Goal: Task Accomplishment & Management: Complete application form

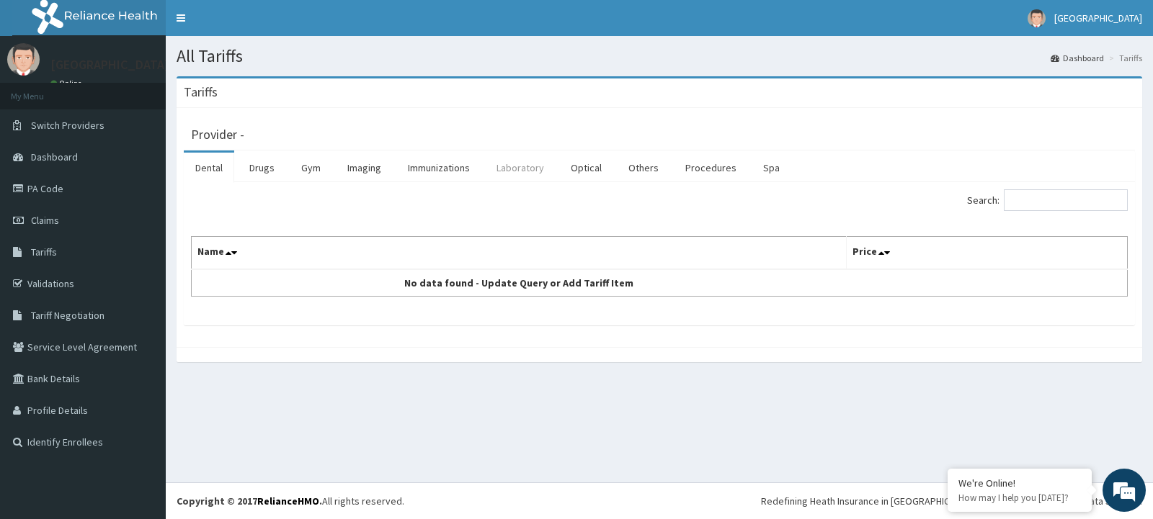
click at [534, 166] on link "Laboratory" at bounding box center [520, 168] width 71 height 30
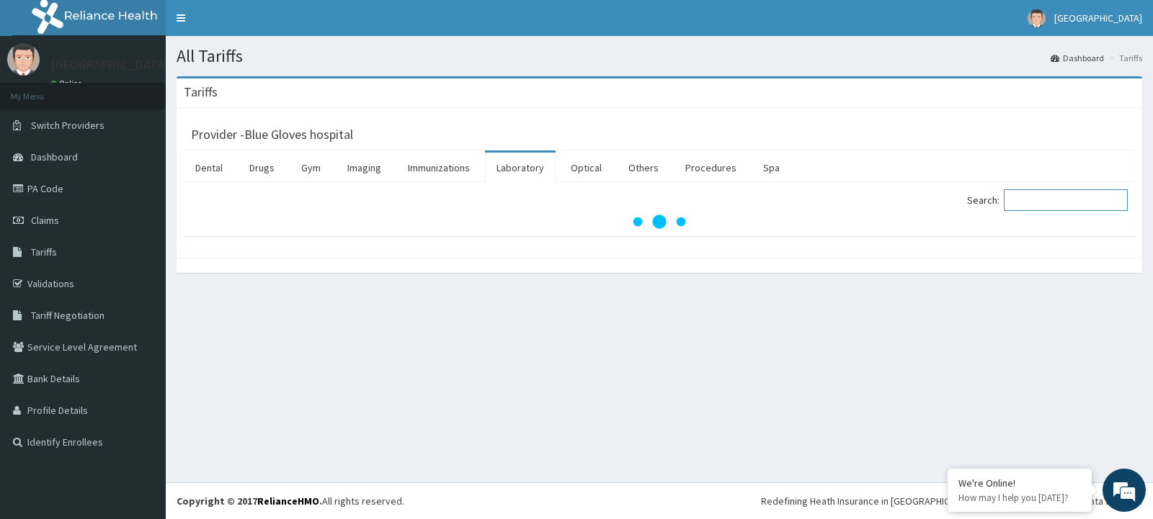
click at [1029, 205] on input "Search:" at bounding box center [1065, 200] width 124 height 22
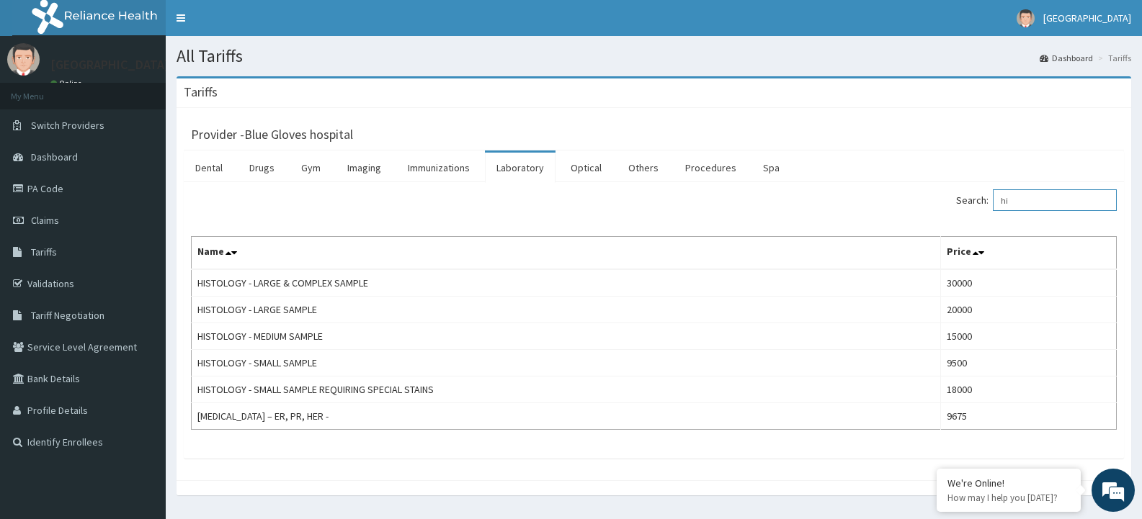
type input "h"
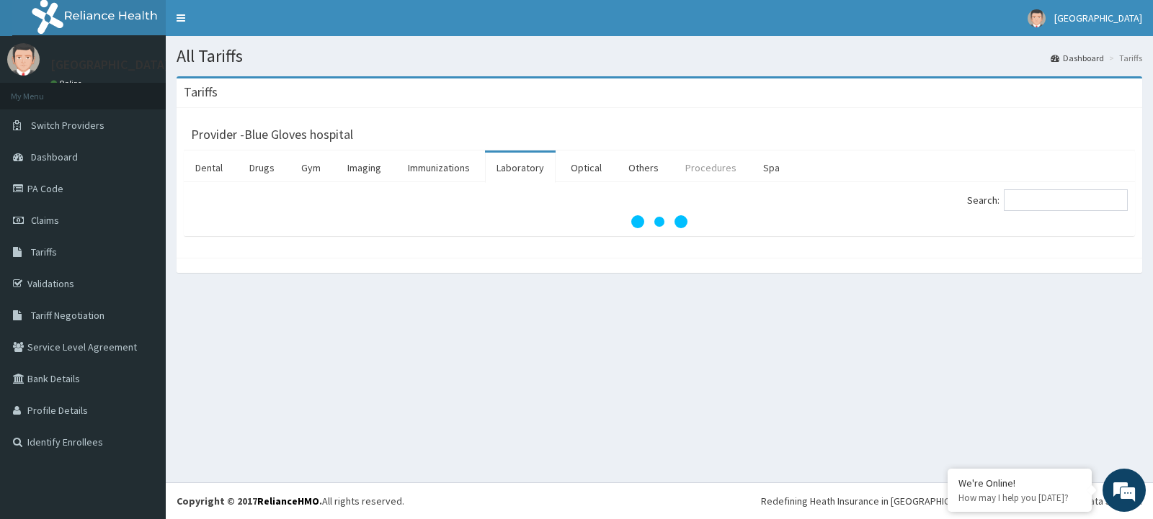
click at [697, 163] on link "Procedures" at bounding box center [711, 168] width 74 height 30
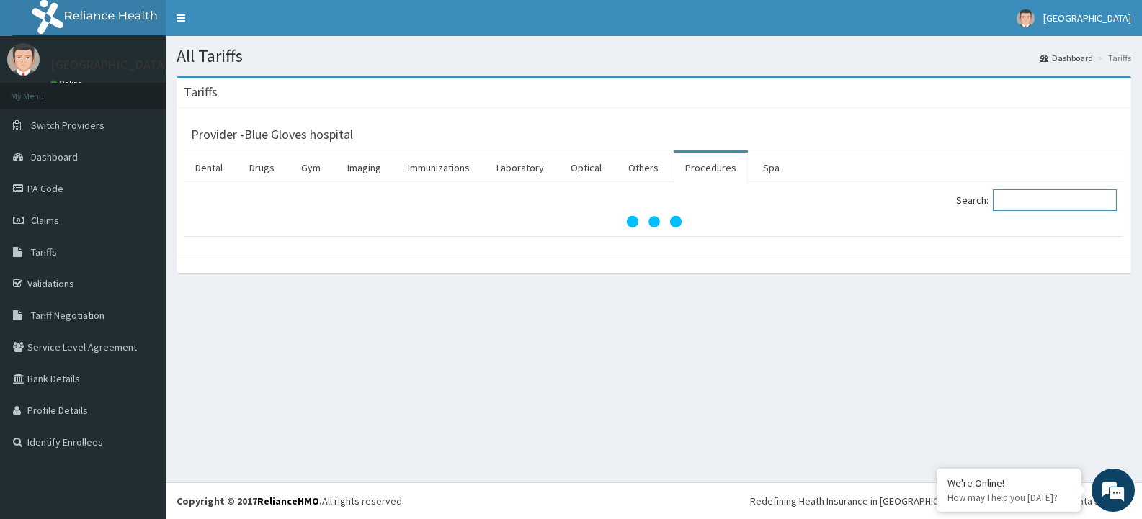
click at [1065, 200] on input "Search:" at bounding box center [1055, 200] width 124 height 22
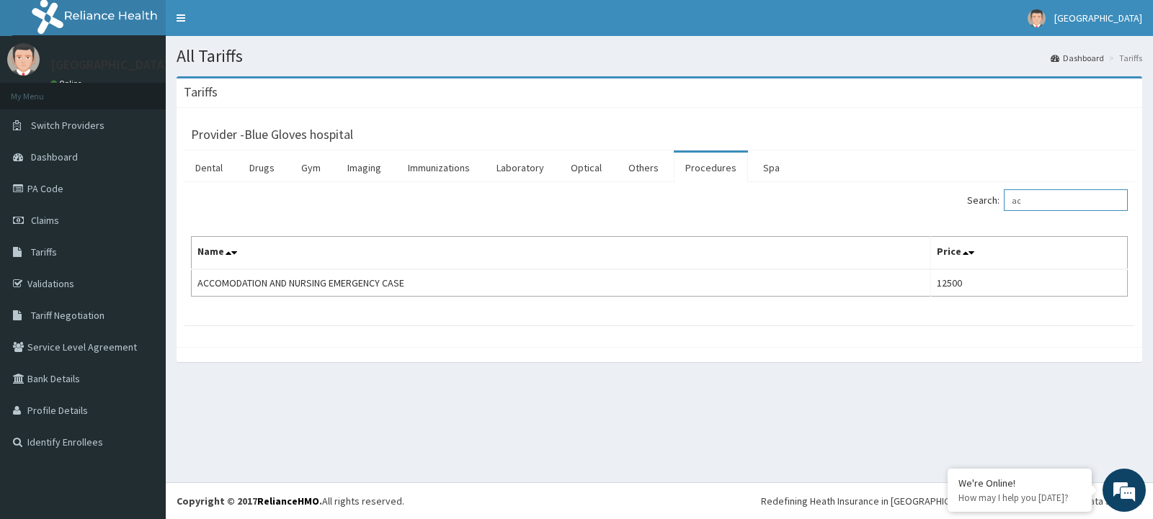
type input "a"
type input "semi"
click at [253, 162] on link "Drugs" at bounding box center [262, 168] width 48 height 30
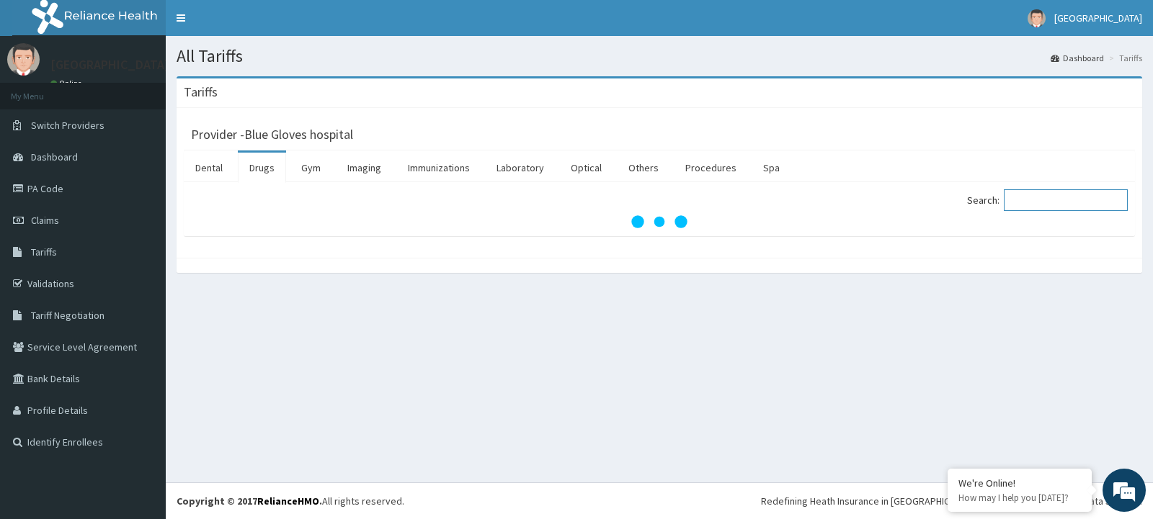
click at [1059, 192] on input "Search:" at bounding box center [1065, 200] width 124 height 22
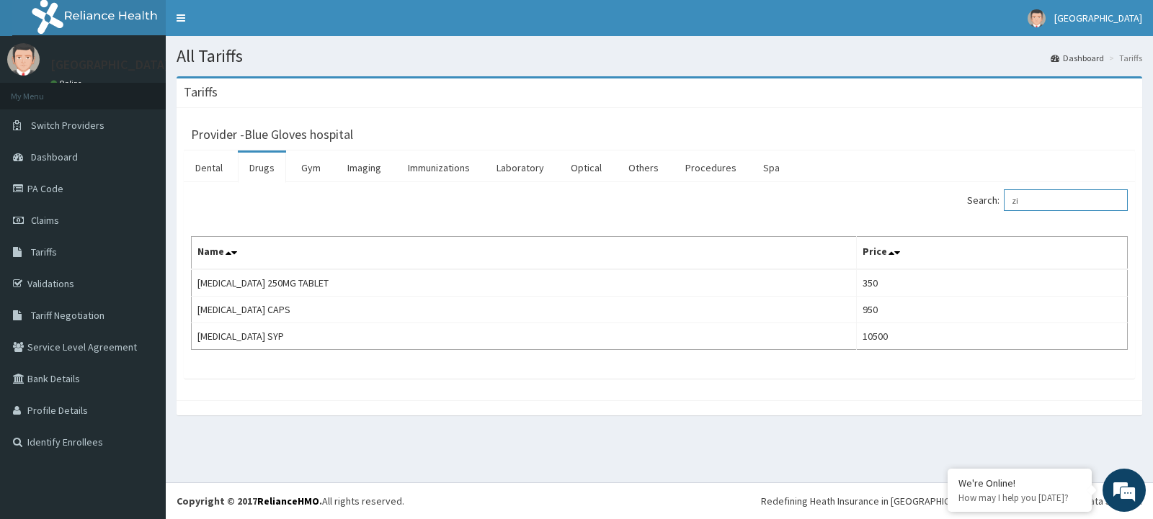
type input "z"
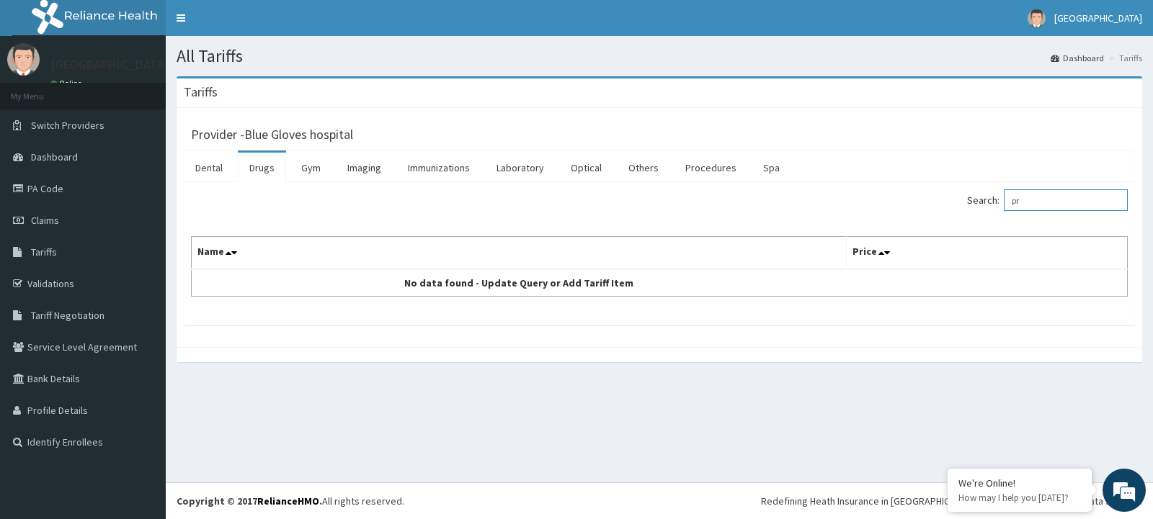
type input "p"
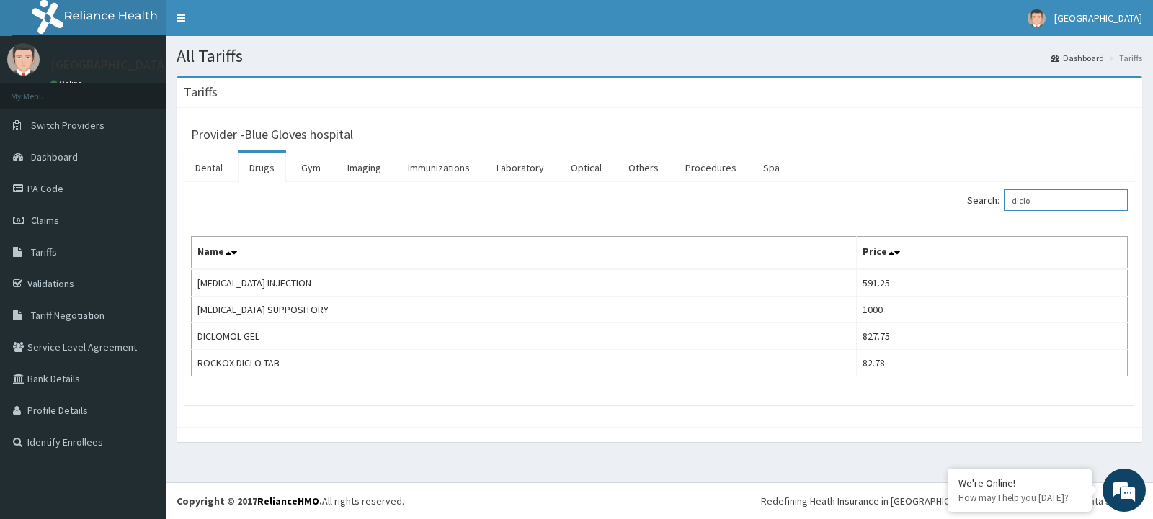
click at [1057, 200] on input "diclo" at bounding box center [1065, 200] width 124 height 22
type input "d"
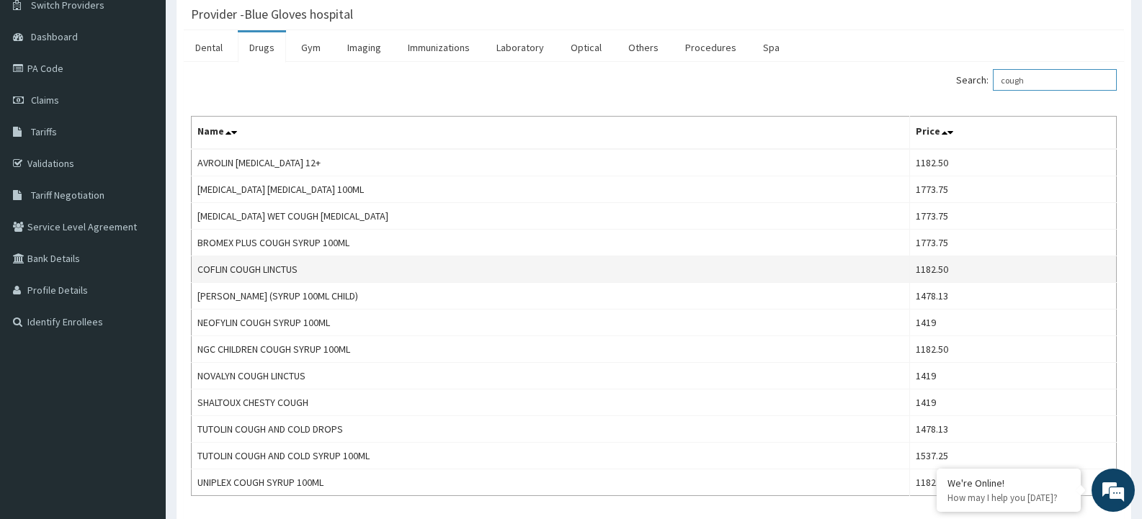
scroll to position [144, 0]
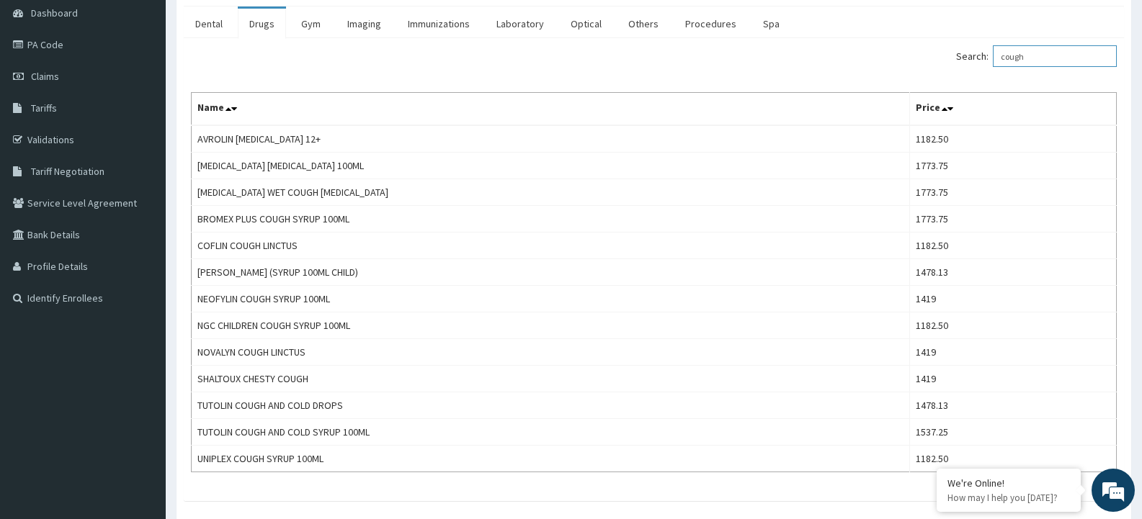
click at [1057, 56] on input "cough" at bounding box center [1055, 56] width 124 height 22
type input "c"
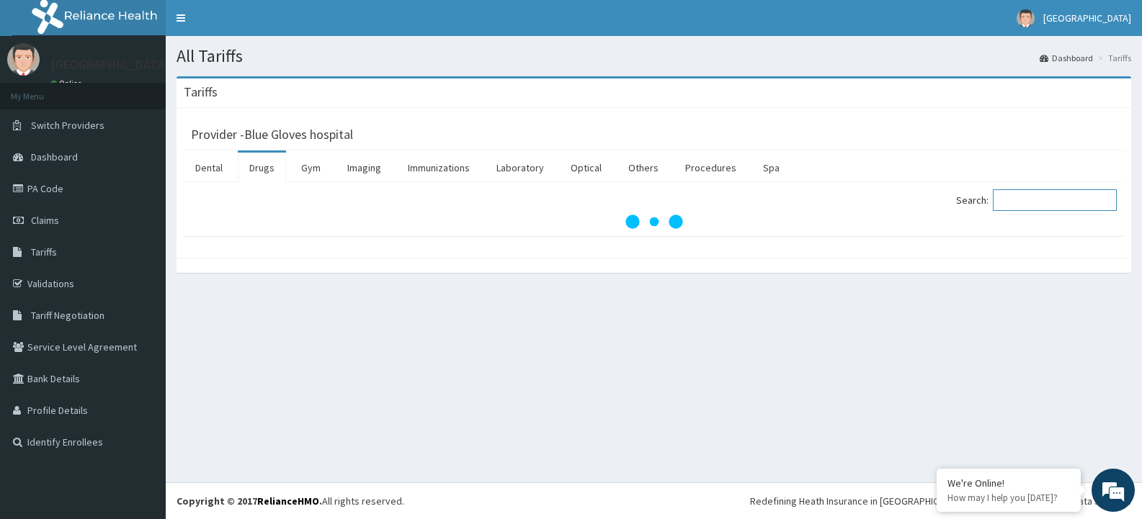
scroll to position [0, 0]
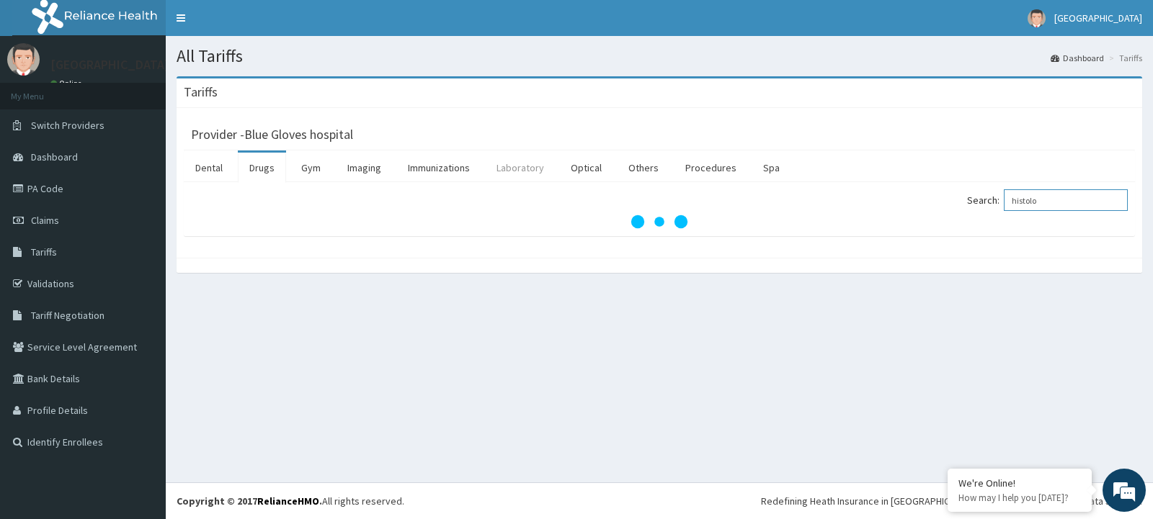
type input "histolo"
click at [522, 164] on link "Laboratory" at bounding box center [520, 168] width 71 height 30
click at [1057, 197] on input "Search:" at bounding box center [1065, 200] width 124 height 22
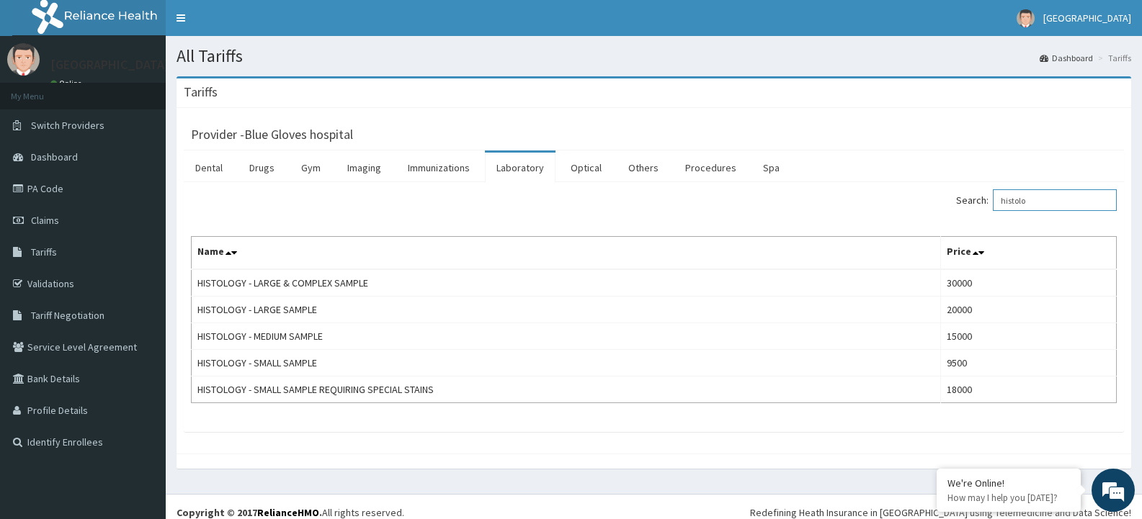
type input "histolo"
click at [63, 225] on link "Claims" at bounding box center [83, 221] width 166 height 32
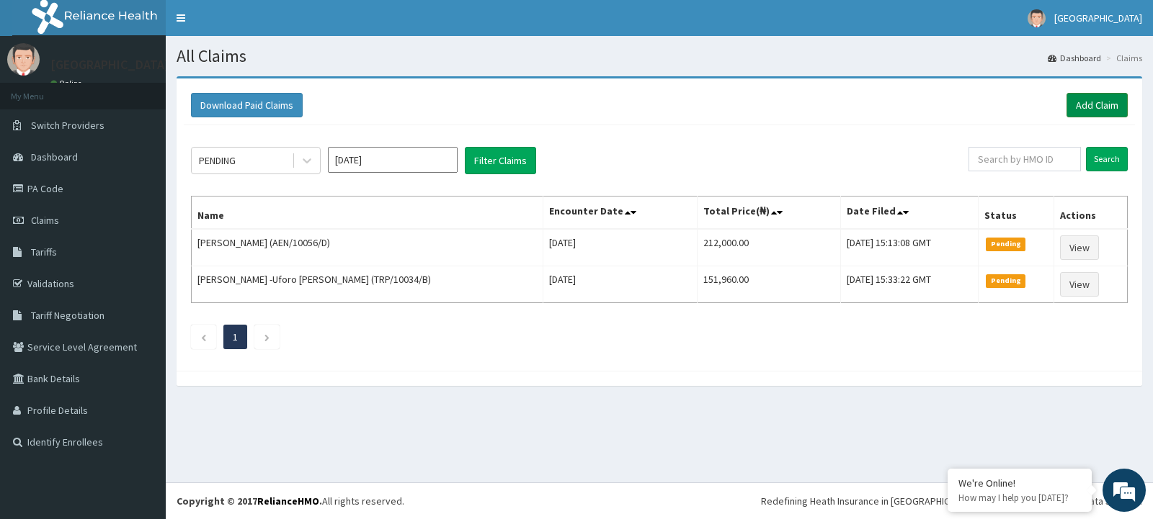
click at [1095, 103] on link "Add Claim" at bounding box center [1096, 105] width 61 height 24
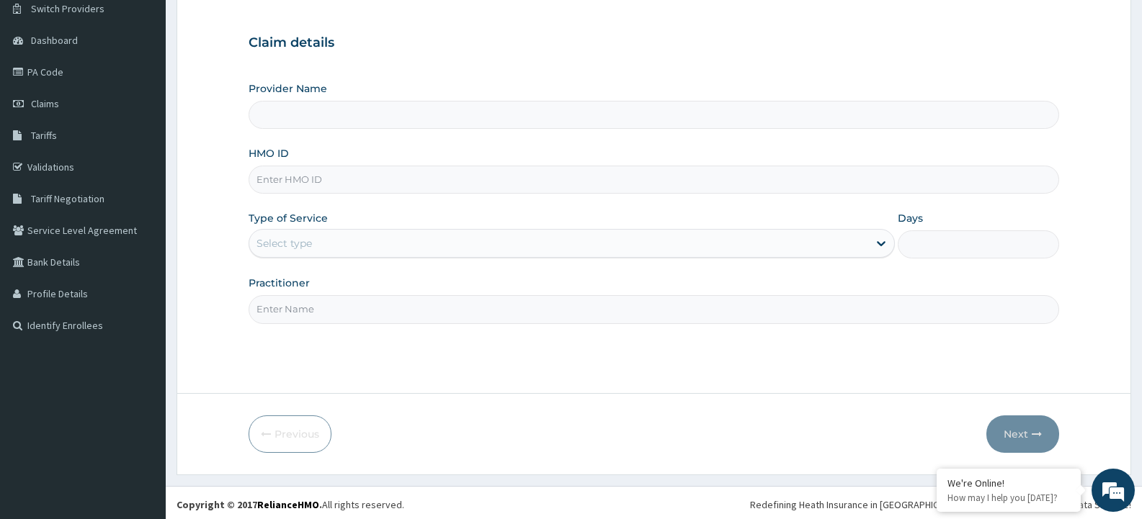
scroll to position [120, 0]
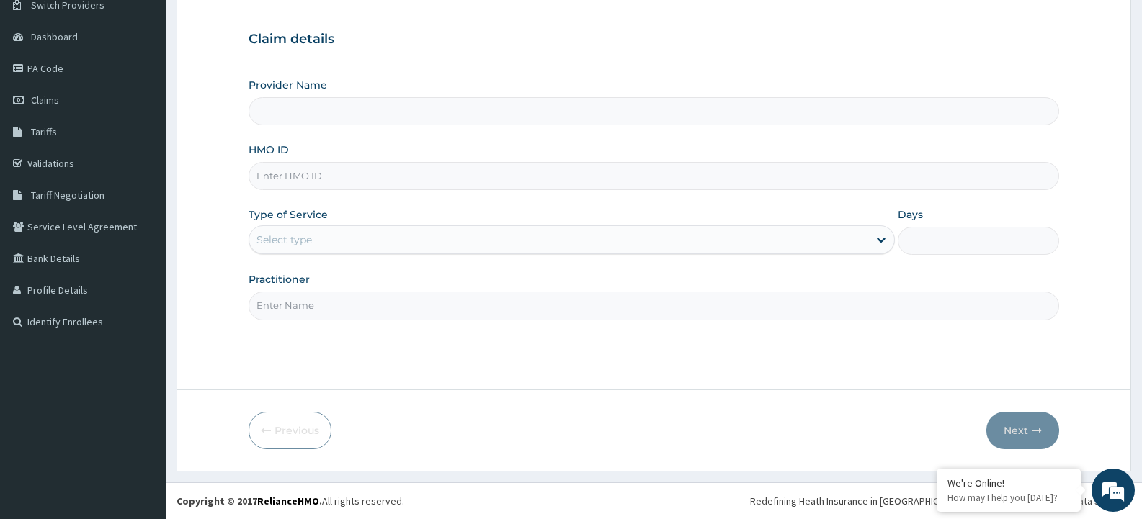
click at [276, 174] on input "HMO ID" at bounding box center [654, 176] width 810 height 28
paste input "GMT/10315/c"
type input "GMT/10315/c"
type input "Blue Gloves hospital"
type input "GMT/10315/c"
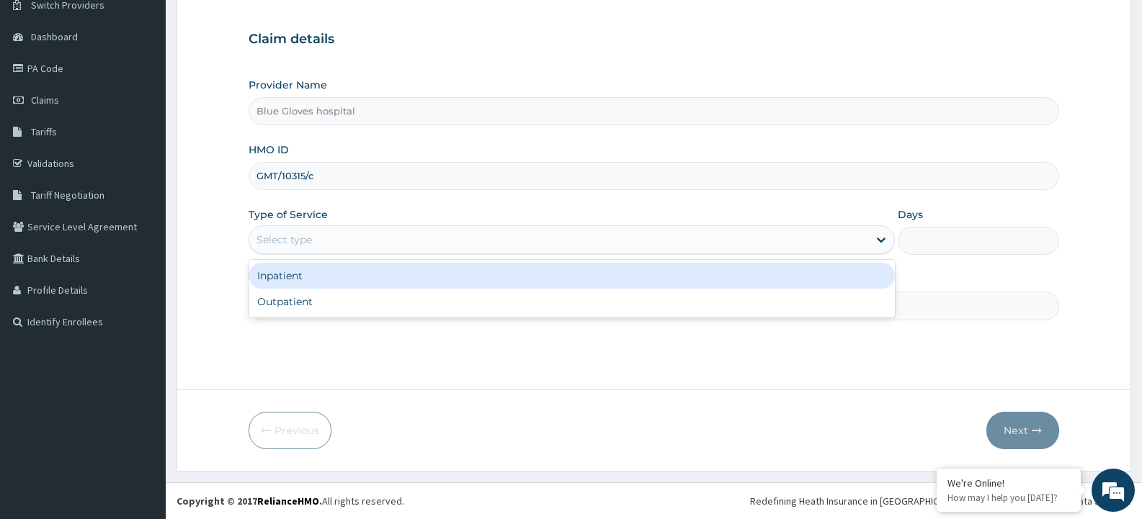
click at [292, 236] on div "Select type" at bounding box center [283, 240] width 55 height 14
click at [292, 270] on div "Inpatient" at bounding box center [571, 276] width 645 height 26
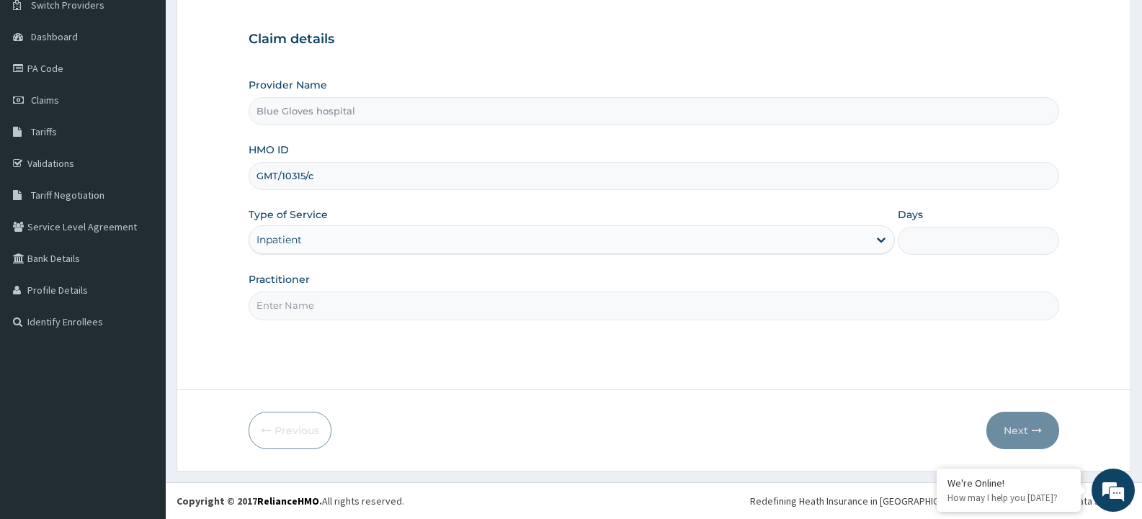
click at [925, 243] on input "Days" at bounding box center [978, 241] width 161 height 28
type input "1"
click at [889, 273] on div "Practitioner" at bounding box center [654, 296] width 810 height 48
click at [292, 305] on input "Practitioner" at bounding box center [654, 306] width 810 height 28
type input "Dr. Justina"
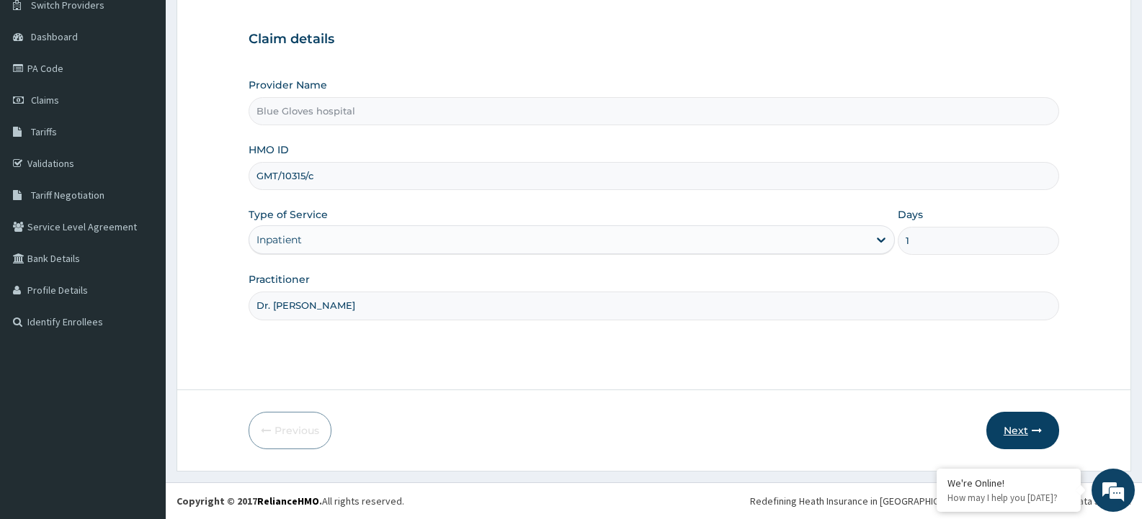
click at [1012, 434] on button "Next" at bounding box center [1022, 430] width 73 height 37
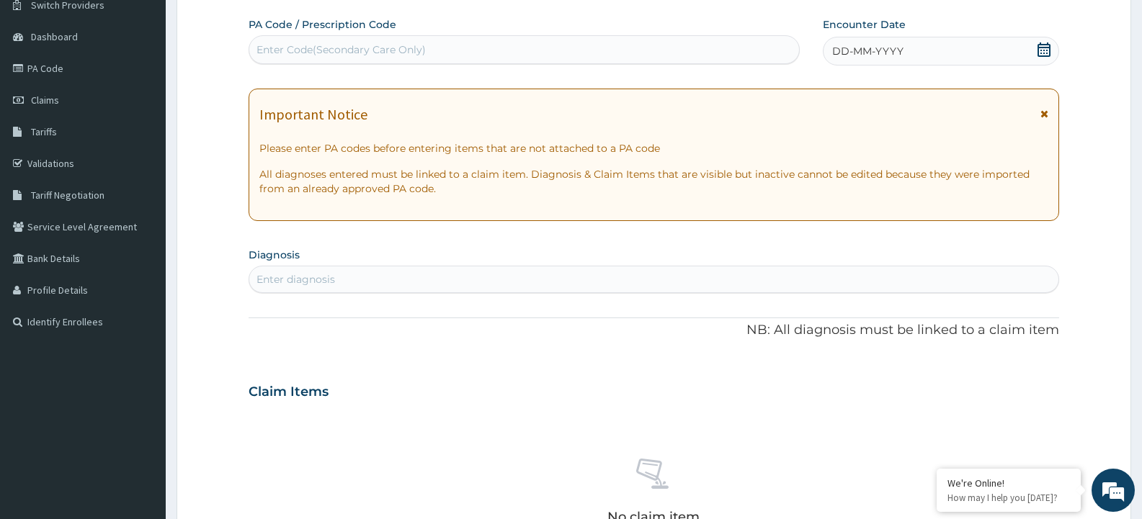
click at [352, 50] on div "Enter Code(Secondary Care Only)" at bounding box center [340, 50] width 169 height 14
paste input "PA/435AF6"
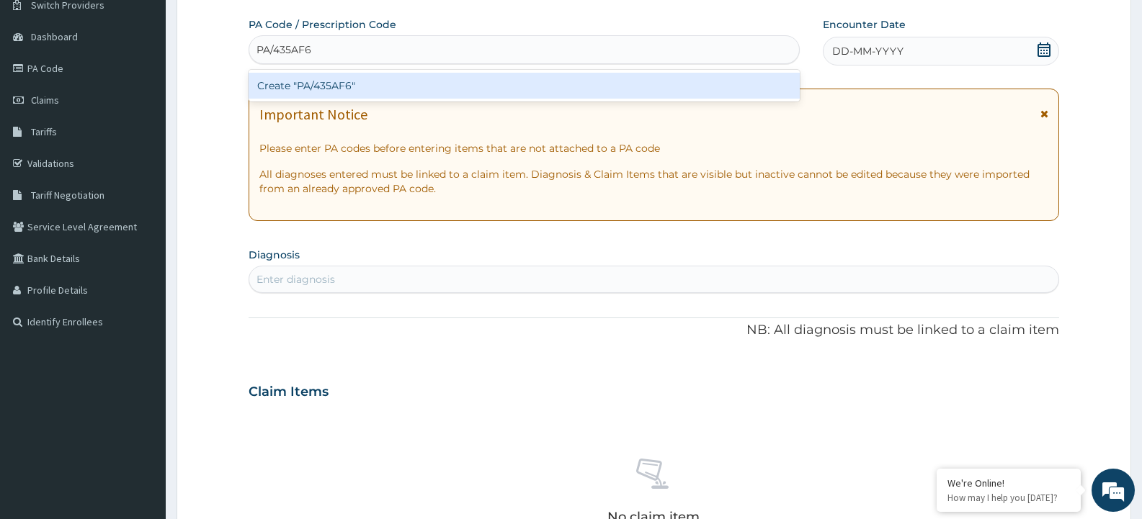
type input "PA/435AF6"
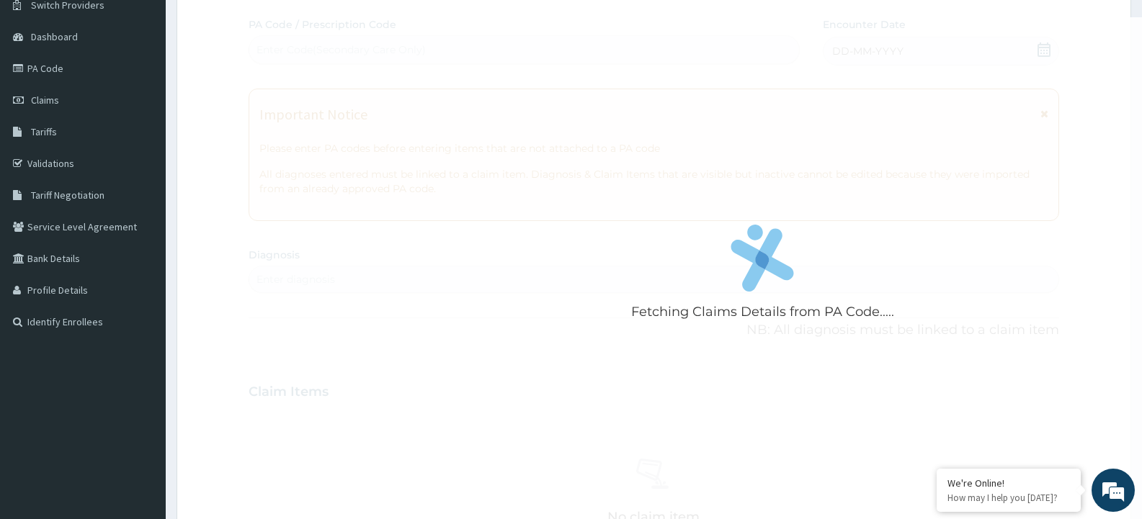
click at [828, 58] on div "Fetching Claims Details from PA Code..... PA Code / Prescription Code Enter Cod…" at bounding box center [654, 390] width 810 height 746
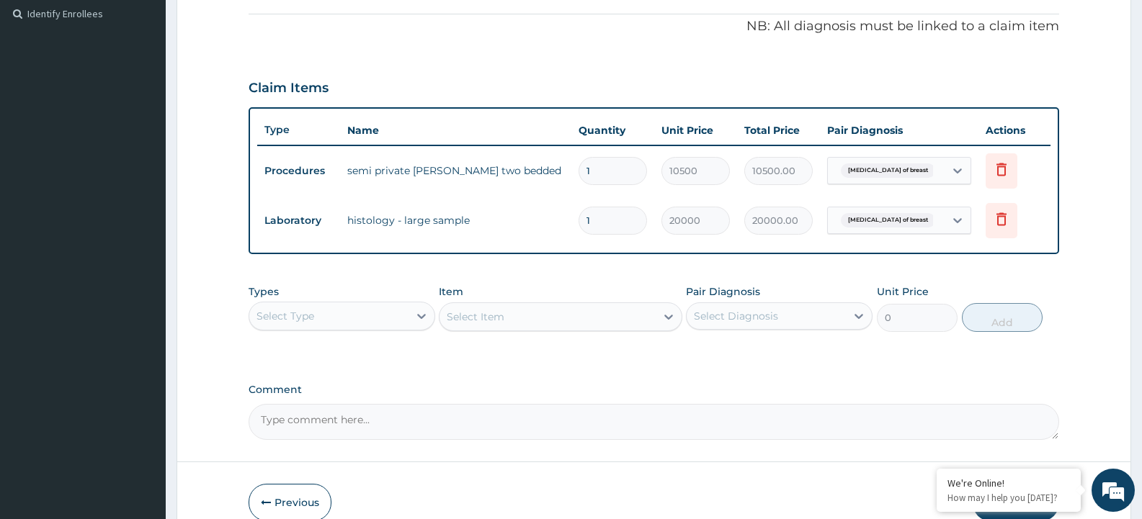
scroll to position [501, 0]
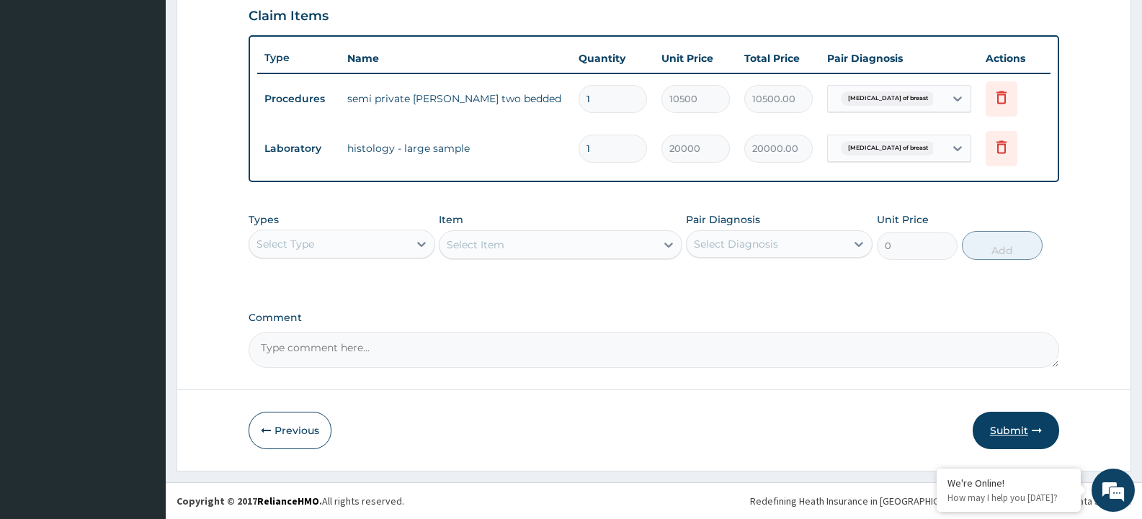
click at [1017, 432] on button "Submit" at bounding box center [1015, 430] width 86 height 37
